Goal: Find specific page/section: Find specific page/section

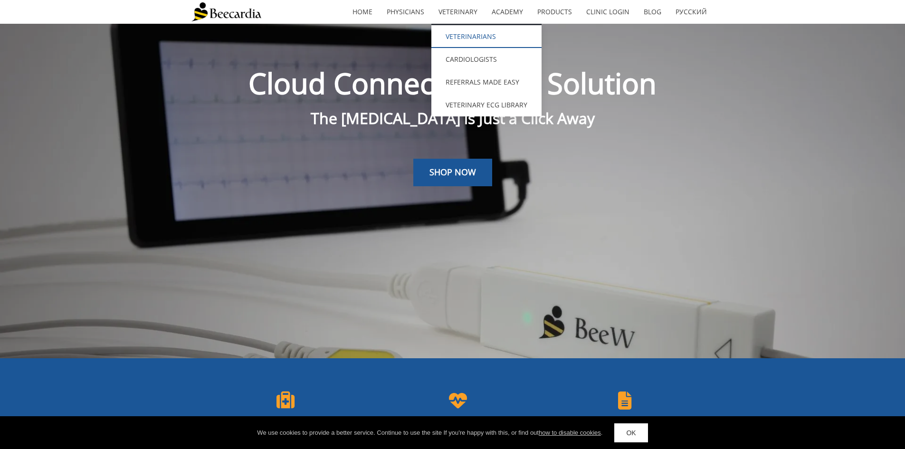
click at [473, 37] on link "Veterinarians" at bounding box center [486, 36] width 110 height 23
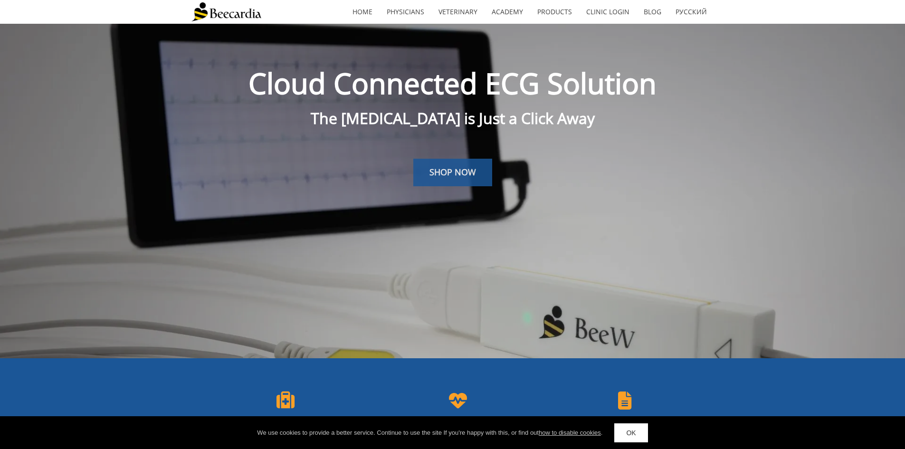
click at [454, 163] on link "SHOP NOW" at bounding box center [452, 173] width 79 height 28
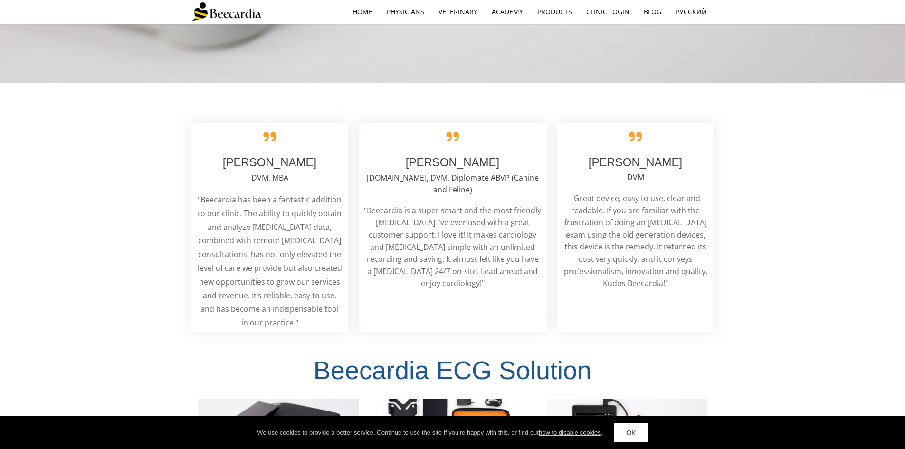
scroll to position [1705, 0]
